Goal: Check status: Check status

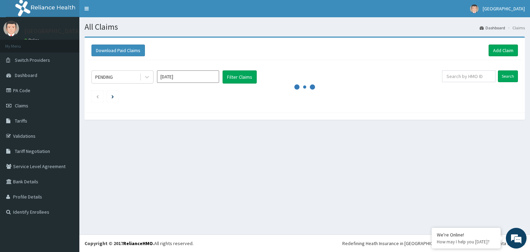
click at [191, 74] on input "Oct 2025" at bounding box center [188, 76] width 62 height 12
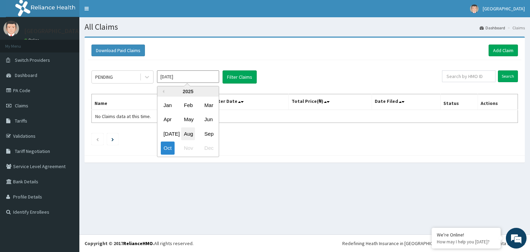
click at [192, 133] on div "Aug" at bounding box center [188, 133] width 14 height 13
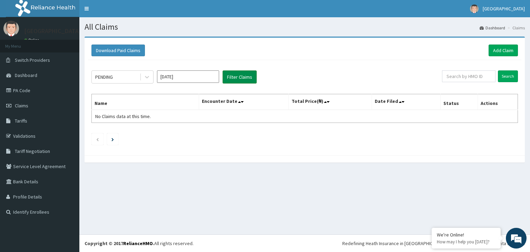
click at [239, 76] on button "Filter Claims" at bounding box center [239, 76] width 34 height 13
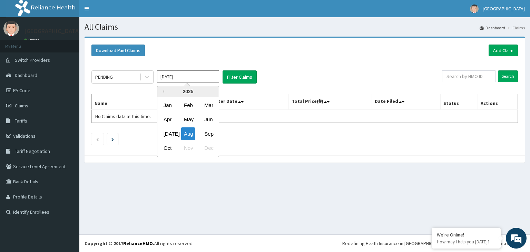
click at [197, 76] on input "Aug 2025" at bounding box center [188, 76] width 62 height 12
click at [203, 129] on div "Sep" at bounding box center [208, 133] width 14 height 13
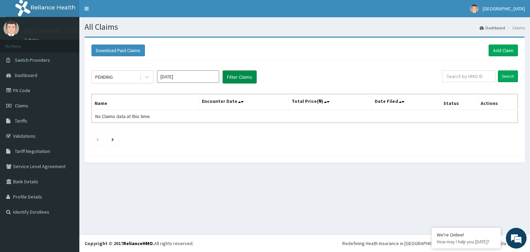
click at [225, 78] on button "Filter Claims" at bounding box center [239, 76] width 34 height 13
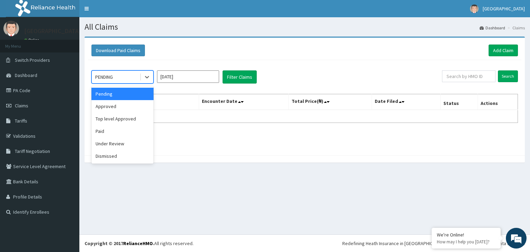
click at [130, 79] on div "PENDING" at bounding box center [116, 76] width 48 height 11
click at [116, 109] on div "Approved" at bounding box center [122, 106] width 62 height 12
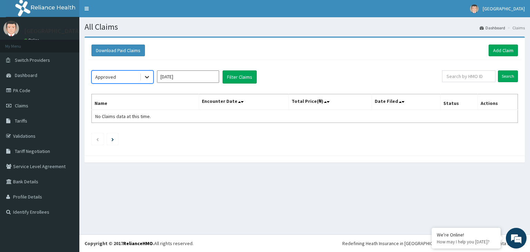
click at [147, 79] on icon at bounding box center [146, 76] width 7 height 7
click at [241, 74] on button "Filter Claims" at bounding box center [239, 76] width 34 height 13
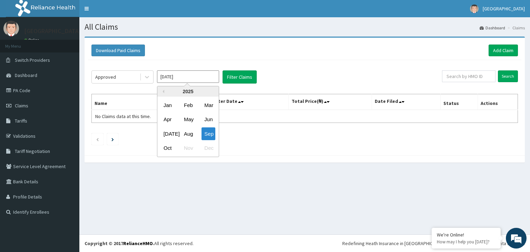
click at [179, 79] on input "Sep 2025" at bounding box center [188, 76] width 62 height 12
click at [189, 131] on div "Aug" at bounding box center [188, 133] width 14 height 13
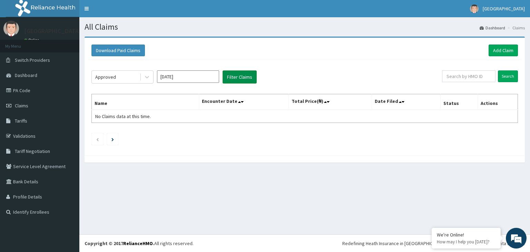
click at [234, 73] on button "Filter Claims" at bounding box center [239, 76] width 34 height 13
click at [232, 76] on button "Filter Claims" at bounding box center [239, 76] width 34 height 13
click at [233, 76] on button "Filter Claims" at bounding box center [239, 76] width 34 height 13
click at [200, 77] on input "Aug 2025" at bounding box center [188, 76] width 62 height 12
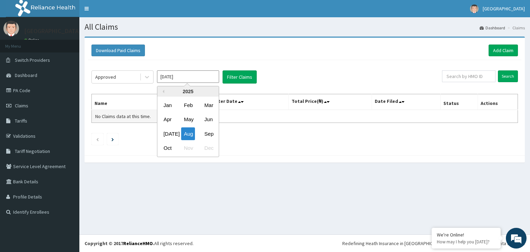
drag, startPoint x: 168, startPoint y: 133, endPoint x: 192, endPoint y: 118, distance: 27.7
click at [168, 133] on div "Jul" at bounding box center [168, 133] width 14 height 13
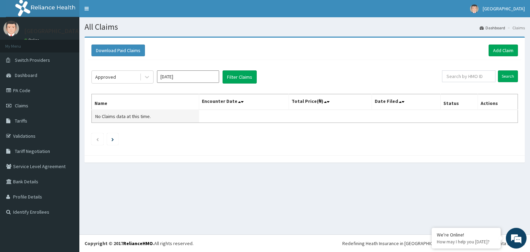
type input "Jul 2025"
click at [252, 77] on button "Filter Claims" at bounding box center [239, 76] width 34 height 13
click at [24, 92] on link "PA Code" at bounding box center [39, 90] width 79 height 15
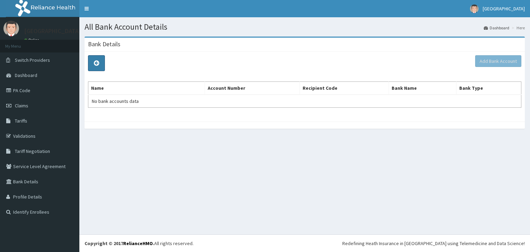
click at [97, 63] on icon at bounding box center [96, 63] width 5 height 6
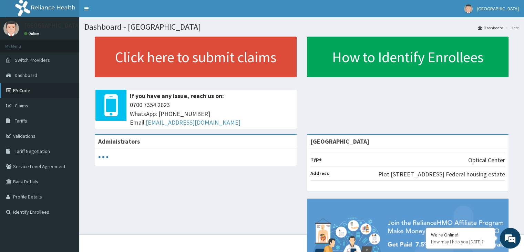
click at [23, 90] on link "PA Code" at bounding box center [39, 90] width 79 height 15
